Goal: Communication & Community: Participate in discussion

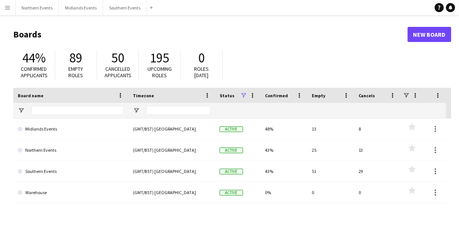
click at [296, 48] on div "44% Confirmed applicants 89 Empty roles 50 Cancelled applicants 195 Upcoming ro…" at bounding box center [232, 67] width 438 height 42
click at [9, 7] on app-icon "Menu" at bounding box center [8, 8] width 6 height 6
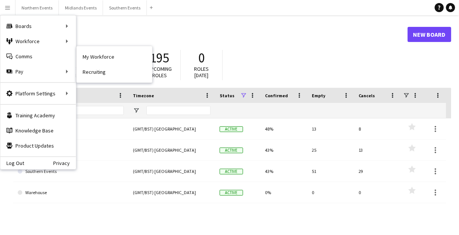
click at [377, 34] on h1 "Boards" at bounding box center [210, 34] width 395 height 11
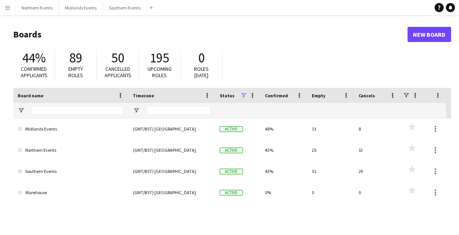
click at [12, 9] on button "Menu" at bounding box center [7, 7] width 15 height 15
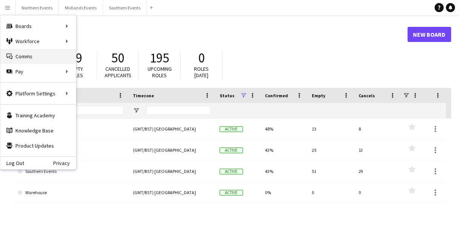
click at [27, 56] on link "Comms Comms" at bounding box center [38, 56] width 76 height 15
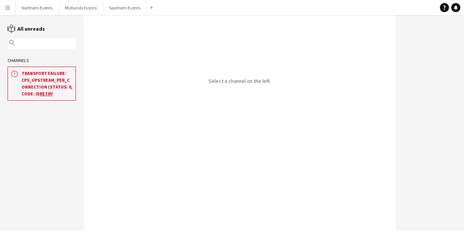
click at [195, 73] on div "Select a channel on the left." at bounding box center [239, 122] width 312 height 215
click at [218, 94] on div "Select a channel on the left." at bounding box center [239, 122] width 312 height 215
click at [42, 95] on link "Retry" at bounding box center [46, 94] width 13 height 6
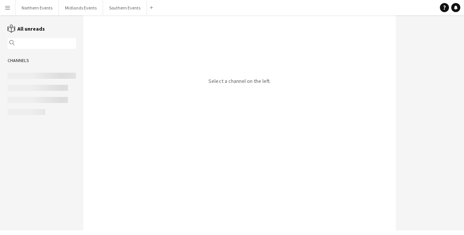
click at [172, 55] on div "Select a channel on the left." at bounding box center [239, 122] width 312 height 215
click at [219, 73] on div "Select a channel on the left." at bounding box center [239, 122] width 312 height 215
click at [197, 80] on div "Select a channel on the left." at bounding box center [239, 122] width 312 height 215
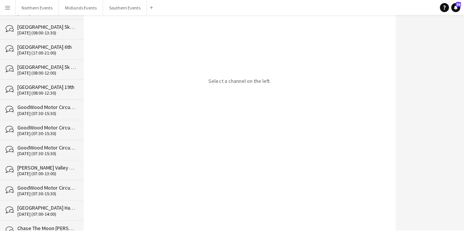
scroll to position [19537, 0]
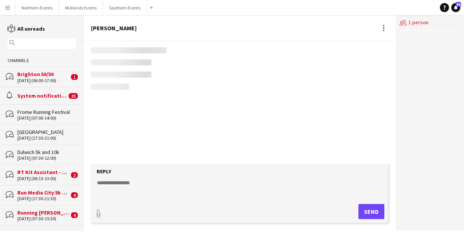
scroll to position [74, 0]
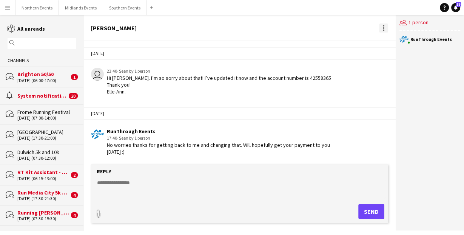
click at [381, 26] on div at bounding box center [383, 27] width 9 height 9
click at [414, 122] on div at bounding box center [232, 117] width 464 height 235
click at [383, 28] on div at bounding box center [384, 28] width 2 height 2
click at [437, 106] on div at bounding box center [232, 117] width 464 height 235
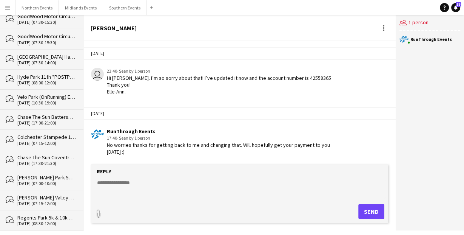
scroll to position [19537, 0]
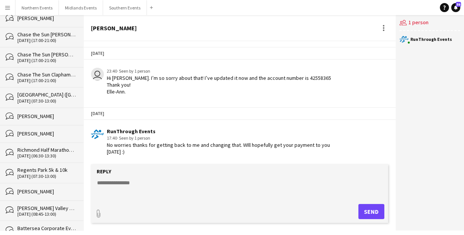
click at [426, 103] on div "users2 1 person RunThrough Events" at bounding box center [430, 122] width 68 height 215
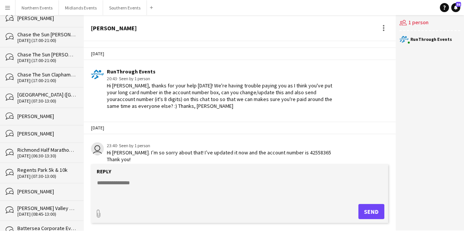
scroll to position [74, 0]
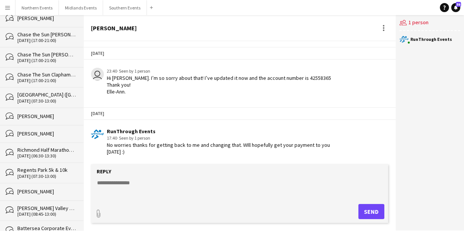
click at [164, 186] on textarea at bounding box center [240, 189] width 289 height 20
drag, startPoint x: 415, startPoint y: 138, endPoint x: 399, endPoint y: 161, distance: 28.0
click at [415, 138] on div "users2 1 person RunThrough Events" at bounding box center [430, 122] width 68 height 215
click at [148, 187] on textarea at bounding box center [240, 189] width 289 height 20
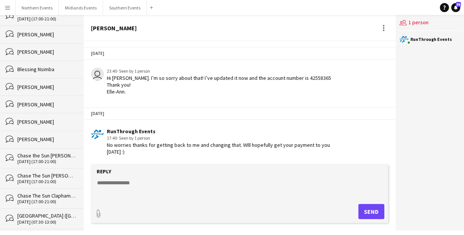
scroll to position [19537, 0]
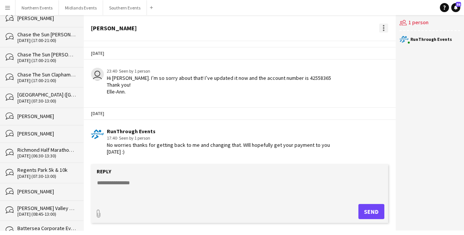
click at [383, 28] on div at bounding box center [384, 28] width 2 height 2
click at [395, 44] on span "Delete" at bounding box center [398, 41] width 17 height 6
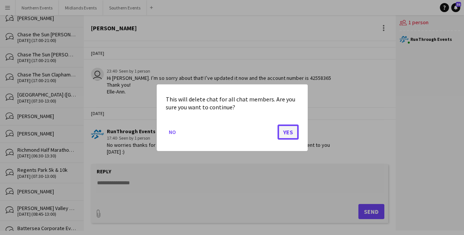
click at [288, 134] on button "Yes" at bounding box center [288, 131] width 21 height 15
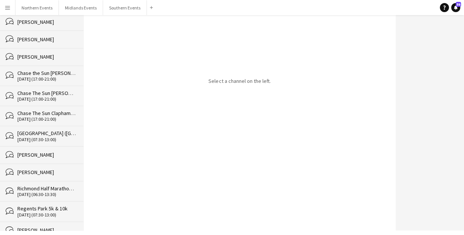
scroll to position [19520, 0]
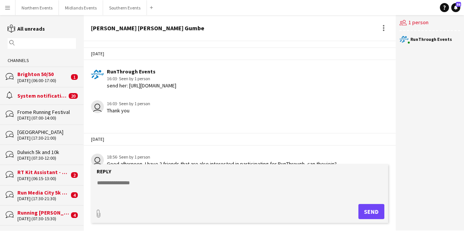
scroll to position [1046, 0]
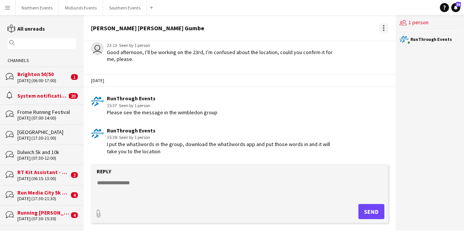
click at [384, 29] on div at bounding box center [383, 27] width 9 height 9
click at [398, 42] on span "Delete" at bounding box center [398, 41] width 17 height 6
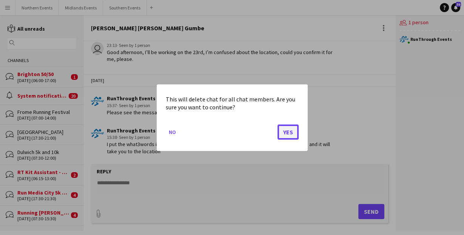
click at [290, 129] on button "Yes" at bounding box center [288, 131] width 21 height 15
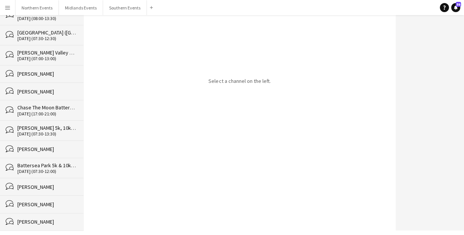
scroll to position [19503, 0]
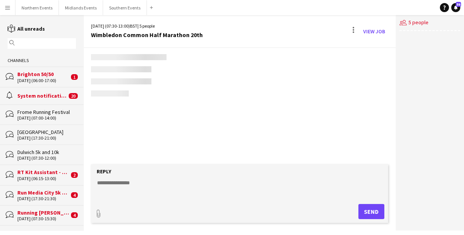
scroll to position [962, 0]
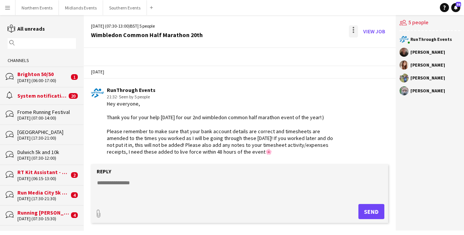
click at [353, 32] on div at bounding box center [354, 32] width 2 height 2
click at [363, 47] on span "Delete" at bounding box center [369, 46] width 17 height 6
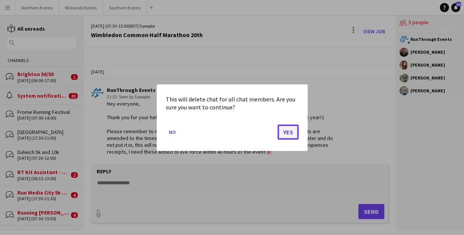
click at [291, 133] on button "Yes" at bounding box center [288, 131] width 21 height 15
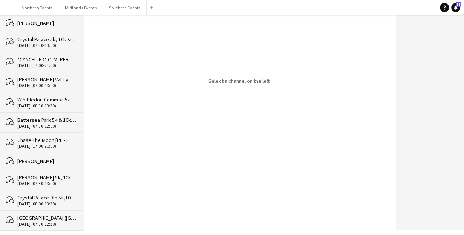
scroll to position [19483, 0]
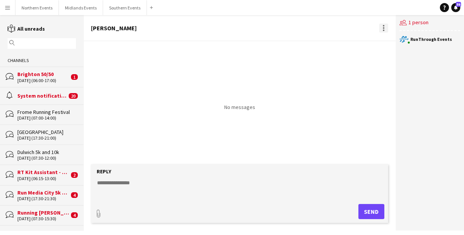
click at [383, 28] on div at bounding box center [383, 27] width 9 height 9
click at [258, 71] on div at bounding box center [232, 117] width 464 height 235
click at [384, 31] on div at bounding box center [384, 30] width 2 height 2
click at [384, 45] on button "Delete [GEOGRAPHIC_DATA]" at bounding box center [400, 41] width 42 height 18
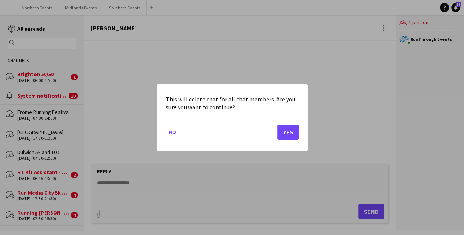
click at [286, 140] on mat-dialog-actions "No Yes" at bounding box center [232, 134] width 133 height 32
click at [289, 131] on button "Yes" at bounding box center [288, 131] width 21 height 15
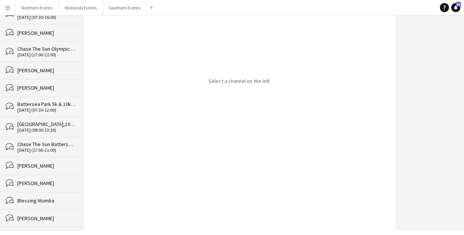
scroll to position [19466, 0]
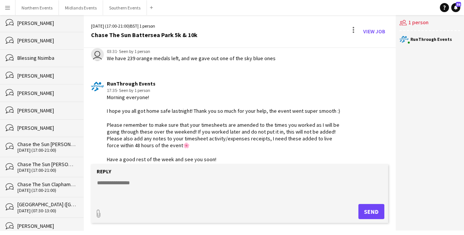
scroll to position [19466, 0]
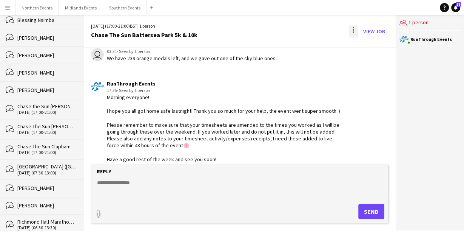
click at [353, 30] on div at bounding box center [354, 30] width 2 height 2
click at [367, 46] on span "Delete" at bounding box center [369, 46] width 17 height 6
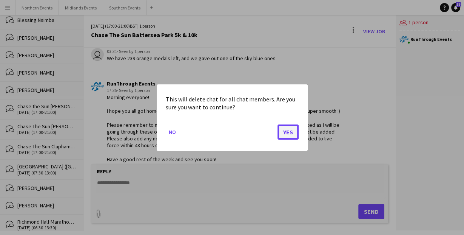
click at [288, 131] on button "Yes" at bounding box center [288, 131] width 21 height 15
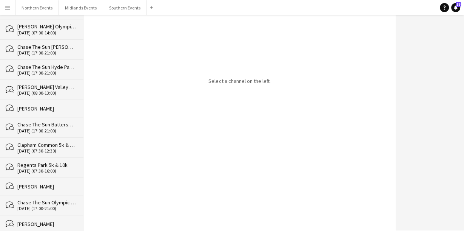
scroll to position [19446, 0]
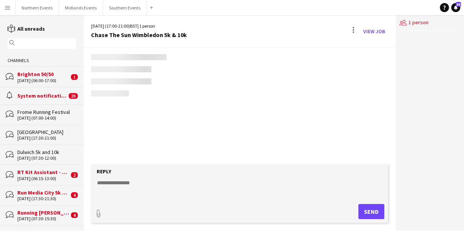
scroll to position [1319, 0]
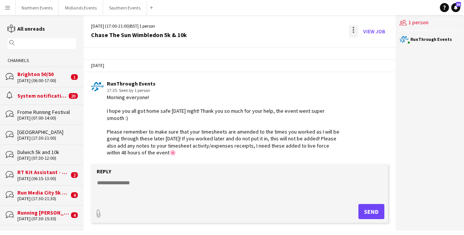
click at [352, 29] on div at bounding box center [353, 31] width 9 height 12
click at [367, 48] on span "Delete" at bounding box center [369, 46] width 17 height 6
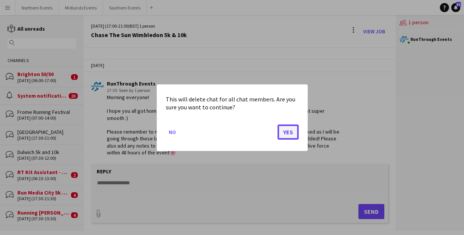
click at [290, 124] on button "Yes" at bounding box center [288, 131] width 21 height 15
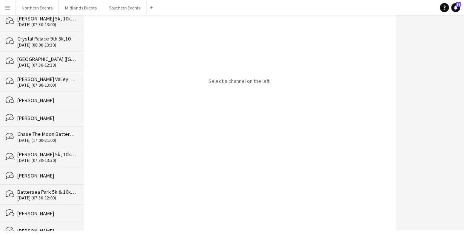
scroll to position [19426, 0]
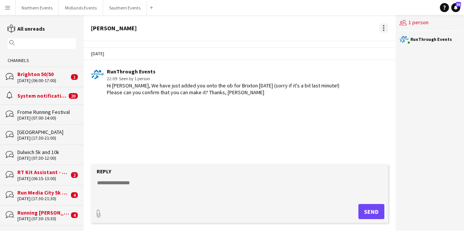
click at [383, 25] on div at bounding box center [384, 26] width 2 height 2
click at [389, 45] on button "Delete [GEOGRAPHIC_DATA]" at bounding box center [400, 41] width 42 height 18
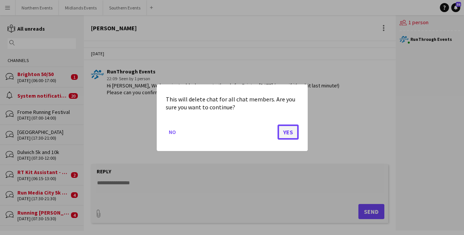
click at [290, 136] on button "Yes" at bounding box center [288, 131] width 21 height 15
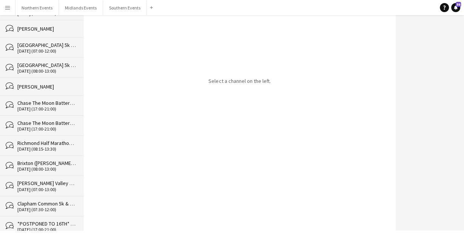
scroll to position [19408, 0]
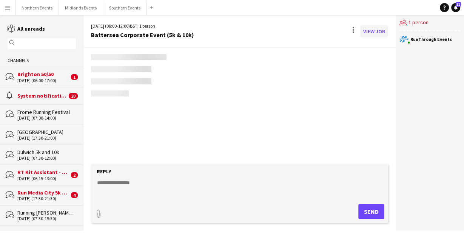
scroll to position [1038, 0]
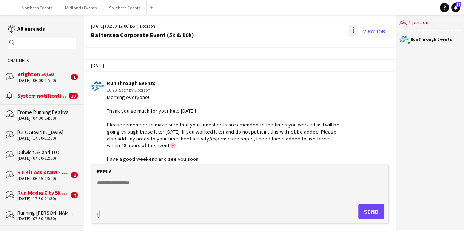
click at [354, 27] on div at bounding box center [353, 31] width 9 height 12
click at [372, 48] on span "Delete" at bounding box center [369, 46] width 17 height 6
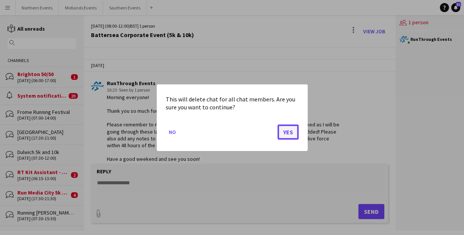
click at [287, 135] on button "Yes" at bounding box center [288, 131] width 21 height 15
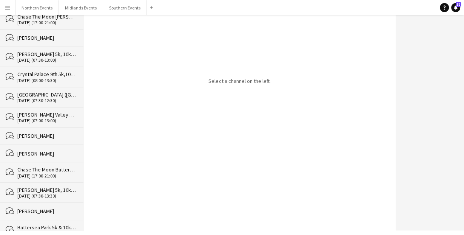
scroll to position [19388, 0]
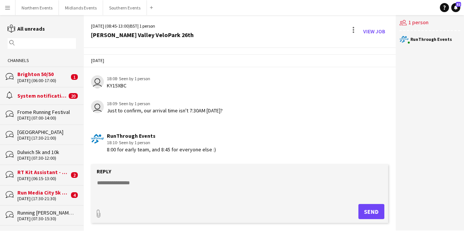
scroll to position [1211, 0]
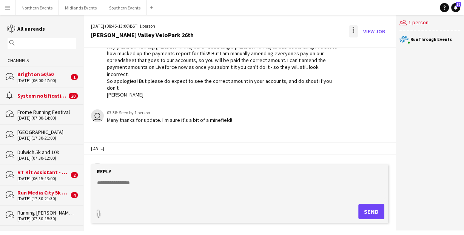
click at [352, 29] on div at bounding box center [353, 31] width 9 height 12
click at [368, 51] on button "Delete [GEOGRAPHIC_DATA]" at bounding box center [370, 46] width 42 height 18
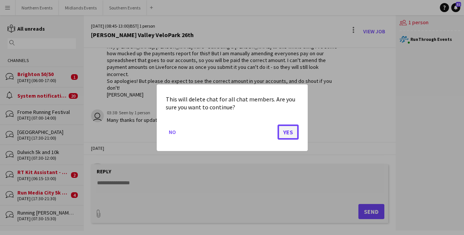
click at [293, 128] on button "Yes" at bounding box center [288, 131] width 21 height 15
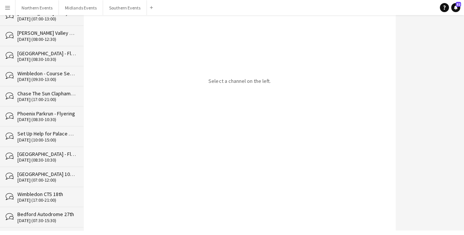
scroll to position [19369, 0]
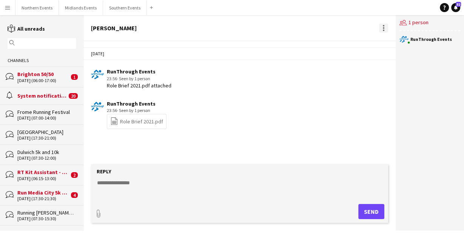
click at [382, 30] on div at bounding box center [383, 27] width 9 height 9
click at [400, 44] on span "Delete" at bounding box center [398, 41] width 17 height 6
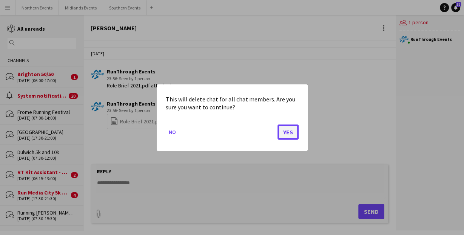
click at [289, 134] on button "Yes" at bounding box center [288, 131] width 21 height 15
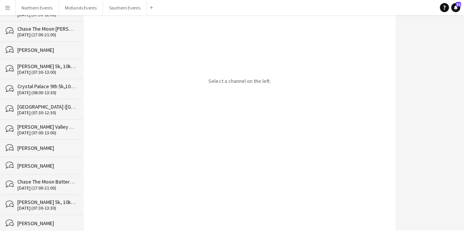
scroll to position [19351, 0]
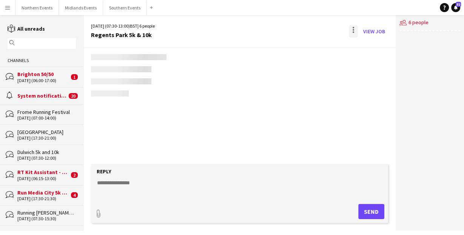
scroll to position [1481, 0]
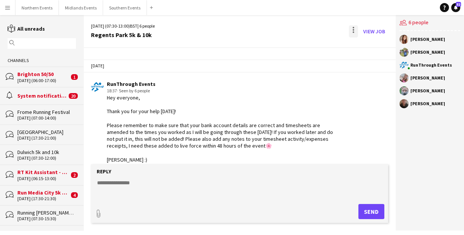
click at [354, 29] on div at bounding box center [353, 31] width 9 height 12
click at [367, 48] on span "Delete" at bounding box center [369, 46] width 17 height 6
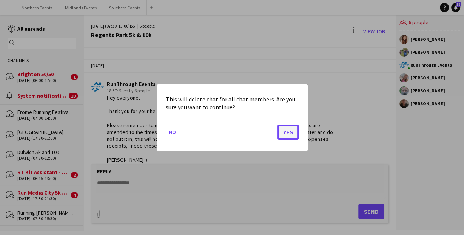
click at [288, 134] on button "Yes" at bounding box center [288, 131] width 21 height 15
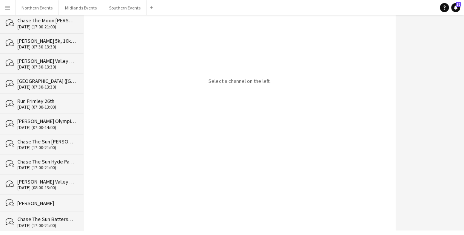
scroll to position [19331, 0]
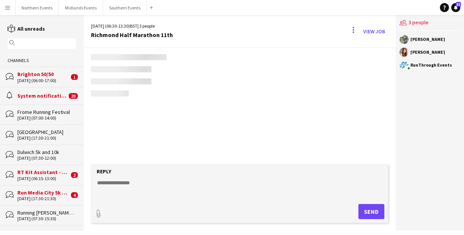
scroll to position [981, 0]
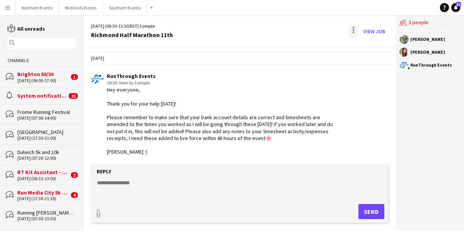
click at [355, 28] on div at bounding box center [353, 31] width 9 height 12
click at [370, 48] on span "Delete" at bounding box center [369, 46] width 17 height 6
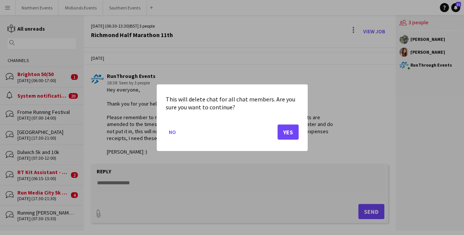
click at [283, 139] on mat-dialog-actions "No Yes" at bounding box center [232, 134] width 133 height 32
click at [287, 132] on button "Yes" at bounding box center [288, 131] width 21 height 15
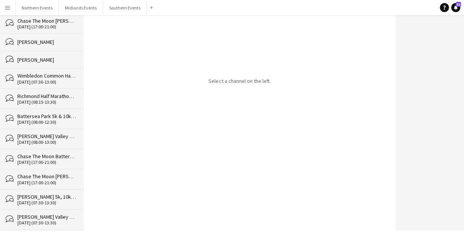
scroll to position [19311, 0]
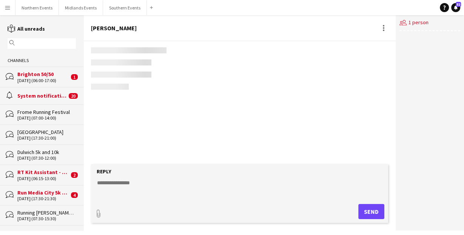
scroll to position [8, 0]
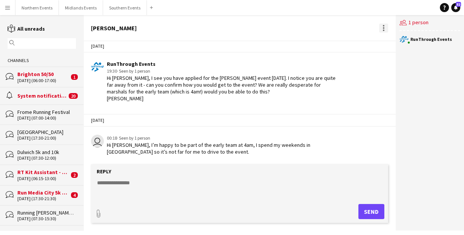
click at [380, 28] on div at bounding box center [383, 27] width 9 height 9
click at [404, 40] on span "Delete" at bounding box center [398, 41] width 17 height 6
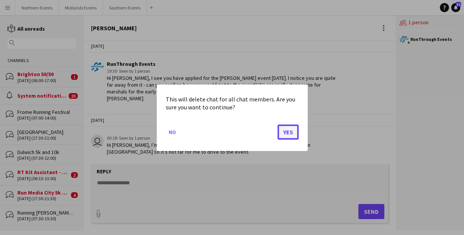
click at [287, 132] on button "Yes" at bounding box center [288, 131] width 21 height 15
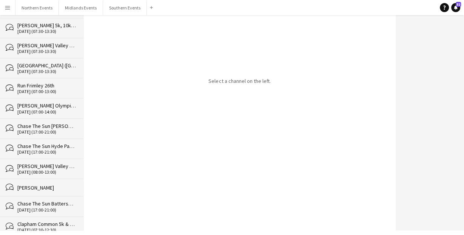
scroll to position [19294, 0]
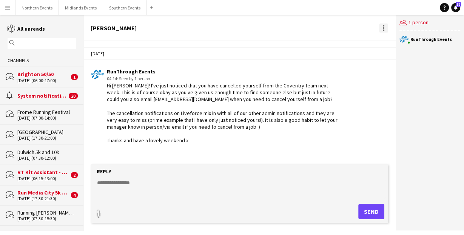
click at [384, 27] on div at bounding box center [384, 28] width 2 height 2
click at [395, 45] on span "Delete" at bounding box center [398, 41] width 17 height 6
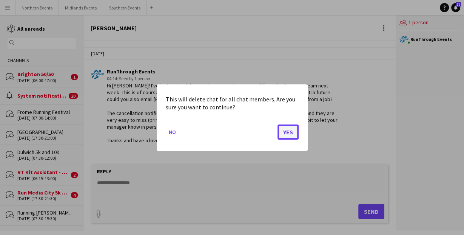
click at [292, 132] on button "Yes" at bounding box center [288, 131] width 21 height 15
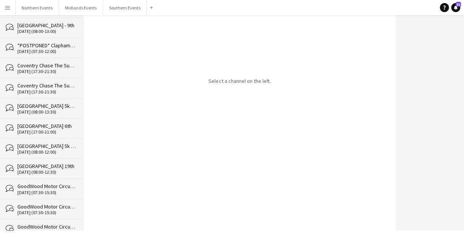
scroll to position [19277, 0]
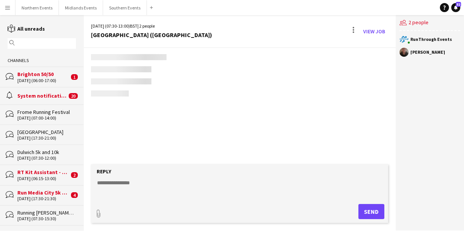
scroll to position [1284, 0]
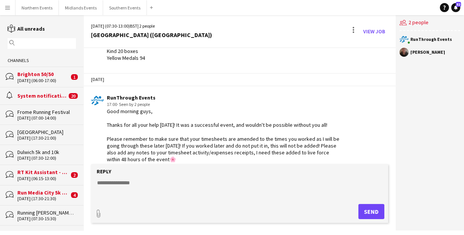
click at [346, 30] on div "[DATE] (07:30-13:00) BST | 2 people [GEOGRAPHIC_DATA] 17th ([GEOGRAPHIC_DATA]) …" at bounding box center [239, 31] width 312 height 33
click at [352, 31] on div at bounding box center [353, 31] width 9 height 12
click at [367, 50] on button "Delete [GEOGRAPHIC_DATA]" at bounding box center [370, 46] width 42 height 18
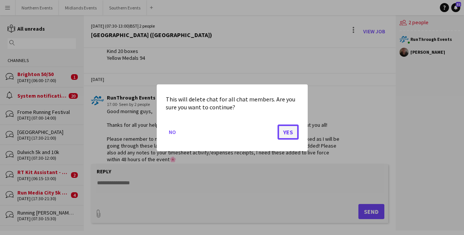
click at [290, 135] on button "Yes" at bounding box center [288, 131] width 21 height 15
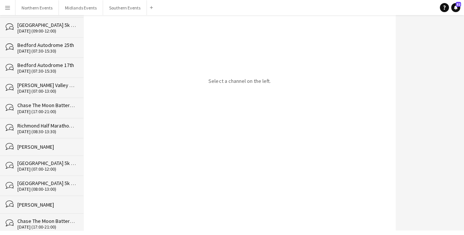
scroll to position [19257, 0]
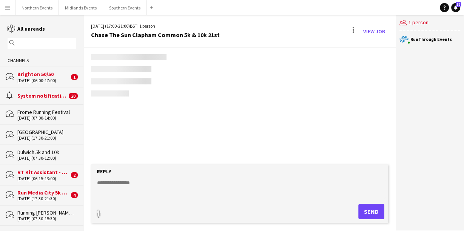
scroll to position [1340, 0]
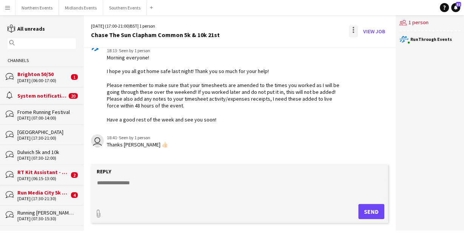
click at [353, 29] on div at bounding box center [354, 30] width 2 height 2
click at [375, 50] on button "Delete [GEOGRAPHIC_DATA]" at bounding box center [370, 46] width 42 height 18
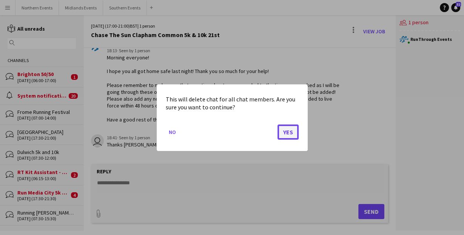
click at [289, 132] on button "Yes" at bounding box center [288, 131] width 21 height 15
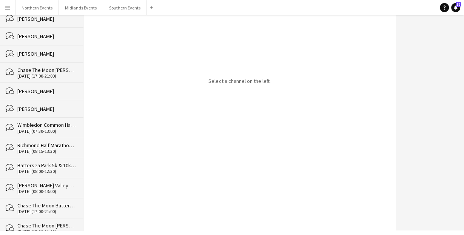
scroll to position [19237, 0]
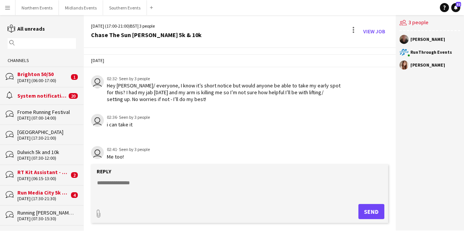
scroll to position [1272, 0]
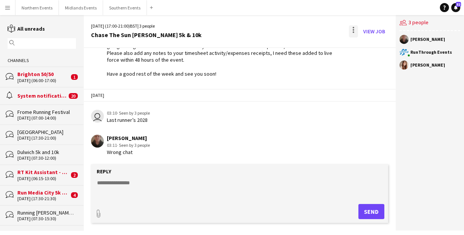
click at [354, 30] on div at bounding box center [353, 31] width 9 height 12
click at [371, 49] on span "Delete" at bounding box center [369, 46] width 17 height 6
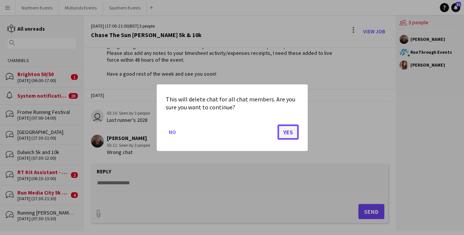
click at [289, 134] on button "Yes" at bounding box center [288, 131] width 21 height 15
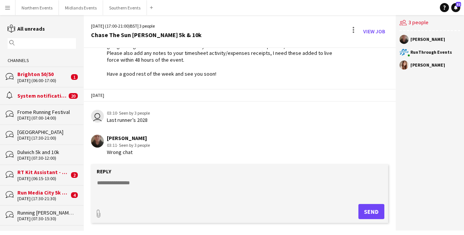
scroll to position [627, 0]
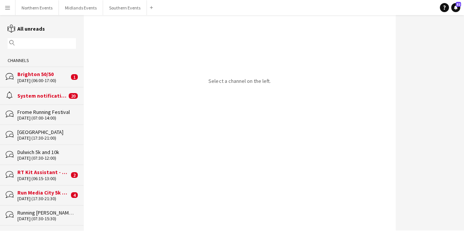
drag, startPoint x: 82, startPoint y: 22, endPoint x: 70, endPoint y: 230, distance: 208.4
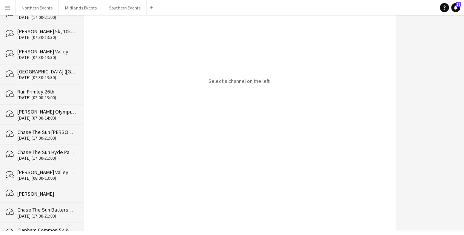
scroll to position [19217, 0]
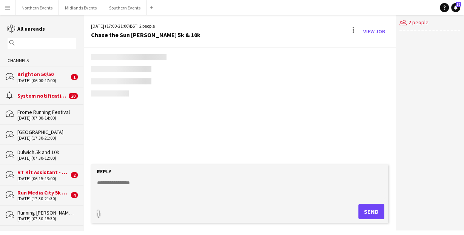
scroll to position [1507, 0]
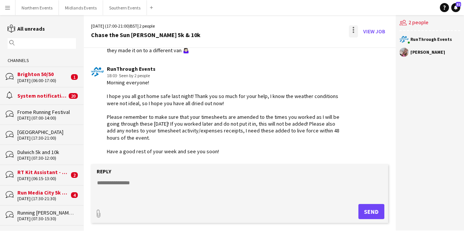
click at [353, 32] on div at bounding box center [353, 31] width 9 height 12
click at [367, 51] on button "Delete [GEOGRAPHIC_DATA]" at bounding box center [370, 46] width 42 height 18
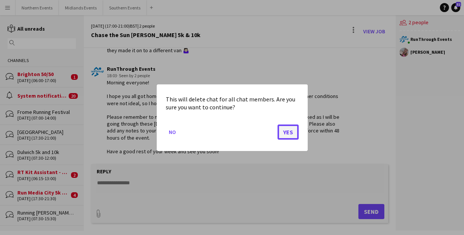
click at [291, 132] on button "Yes" at bounding box center [288, 131] width 21 height 15
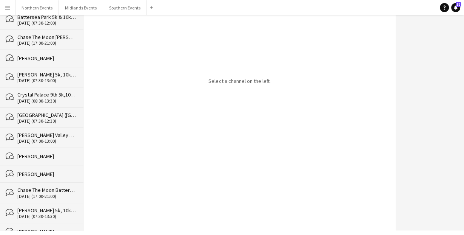
scroll to position [19197, 0]
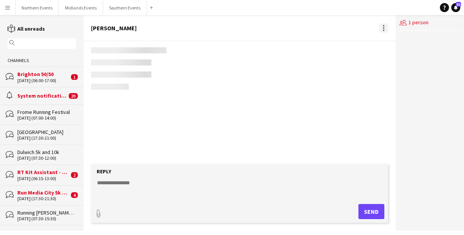
scroll to position [12, 0]
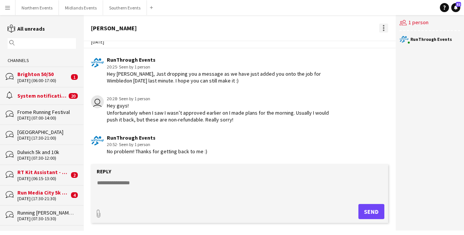
click at [382, 28] on div at bounding box center [383, 27] width 9 height 9
click at [391, 42] on span "Delete" at bounding box center [398, 41] width 17 height 6
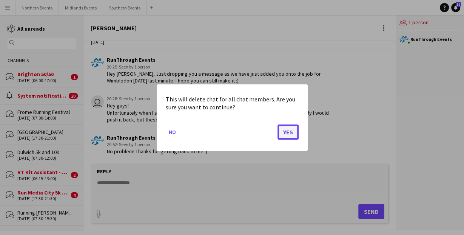
click at [290, 132] on button "Yes" at bounding box center [288, 131] width 21 height 15
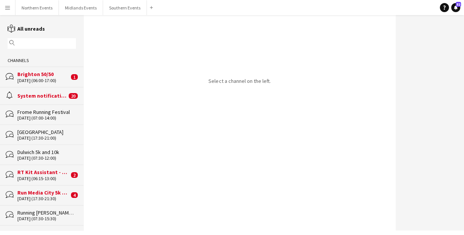
drag, startPoint x: 356, startPoint y: 62, endPoint x: 361, endPoint y: 5, distance: 57.2
click at [357, 62] on div "Select a channel on the left." at bounding box center [239, 122] width 312 height 215
